Goal: Navigation & Orientation: Find specific page/section

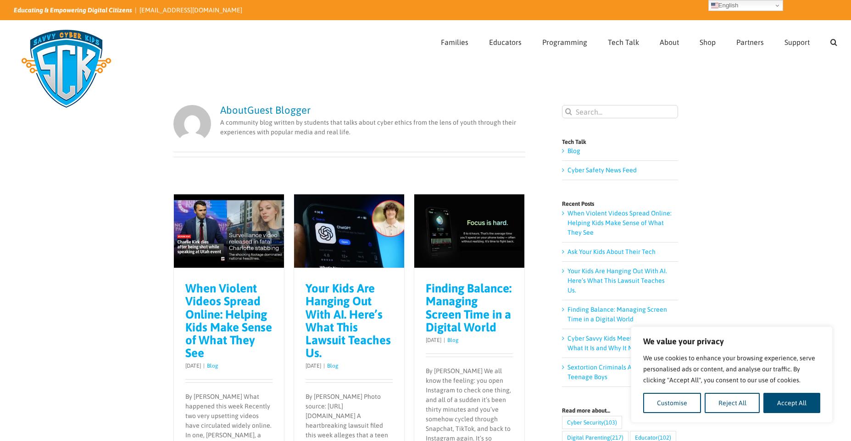
click at [91, 61] on img at bounding box center [66, 69] width 105 height 92
click at [572, 154] on link "Blog" at bounding box center [573, 150] width 13 height 7
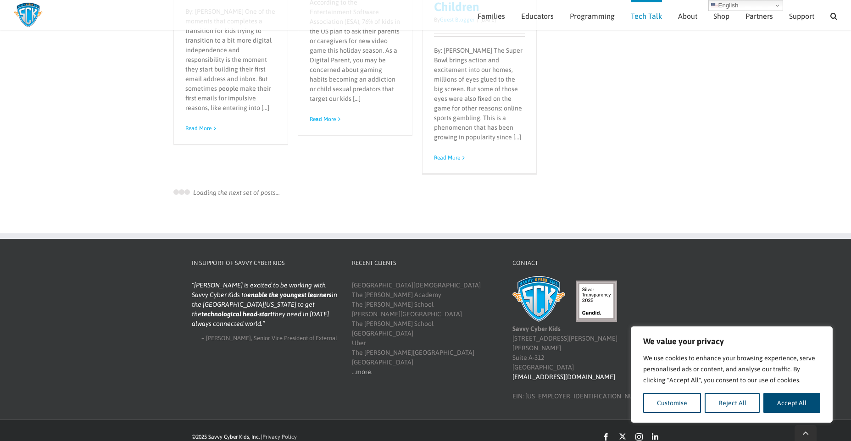
scroll to position [2485, 0]
